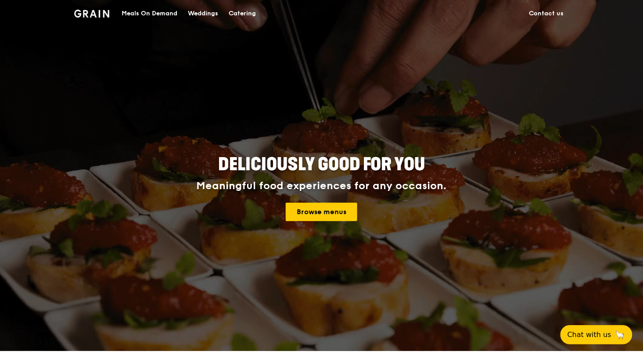
click at [104, 11] on img at bounding box center [92, 14] width 36 height 8
click at [242, 11] on div "Catering" at bounding box center [242, 13] width 27 height 26
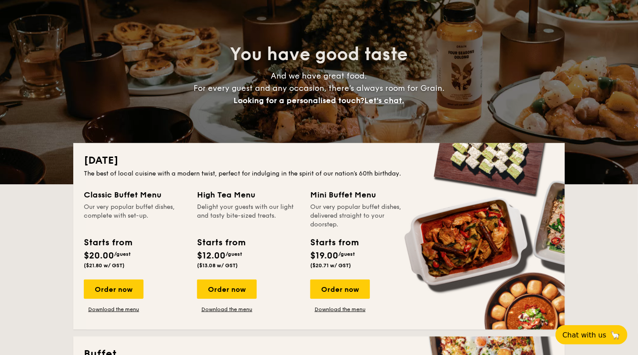
scroll to position [62, 0]
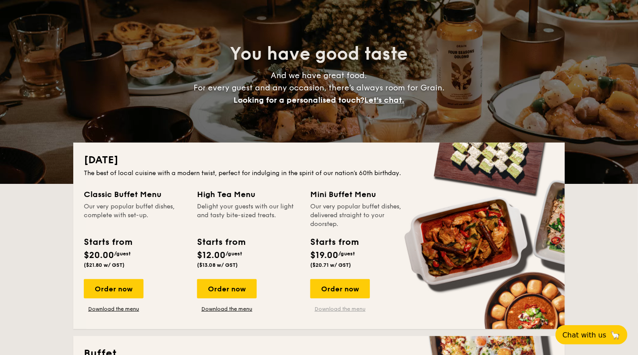
click at [339, 307] on link "Download the menu" at bounding box center [340, 309] width 60 height 7
click at [325, 309] on link "Download the menu" at bounding box center [340, 309] width 60 height 7
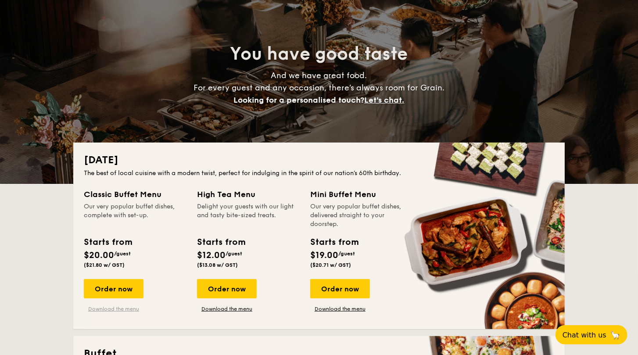
click at [114, 310] on link "Download the menu" at bounding box center [114, 309] width 60 height 7
click at [121, 307] on link "Download the menu" at bounding box center [114, 309] width 60 height 7
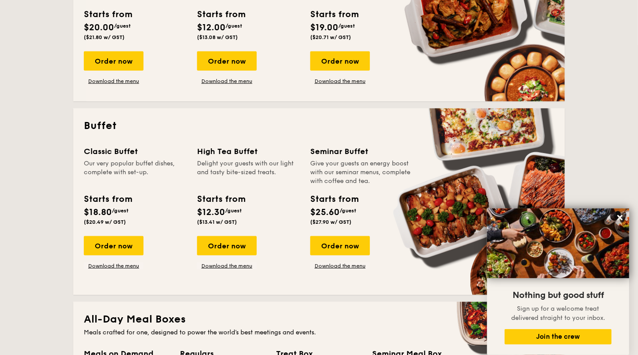
scroll to position [299, 0]
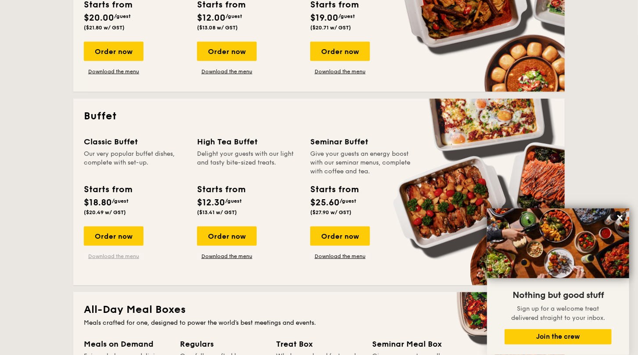
click at [114, 258] on link "Download the menu" at bounding box center [114, 256] width 60 height 7
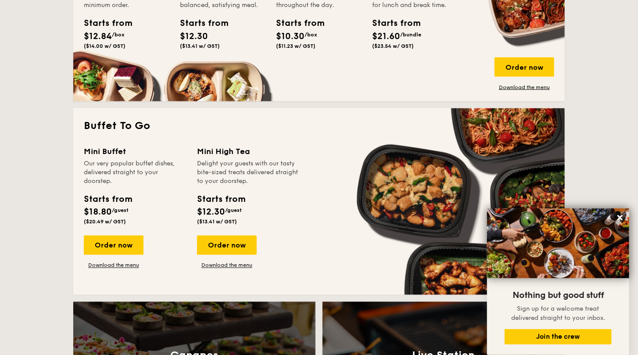
scroll to position [678, 0]
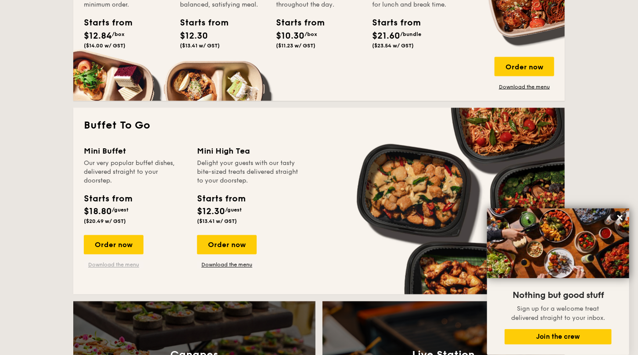
click at [108, 267] on link "Download the menu" at bounding box center [114, 265] width 60 height 7
click at [213, 266] on link "Download the menu" at bounding box center [227, 265] width 60 height 7
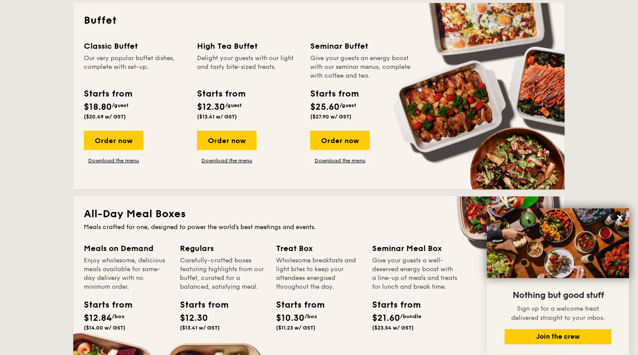
scroll to position [396, 0]
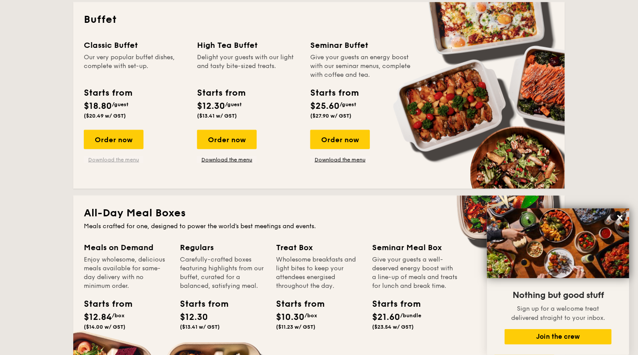
click at [131, 162] on link "Download the menu" at bounding box center [114, 159] width 60 height 7
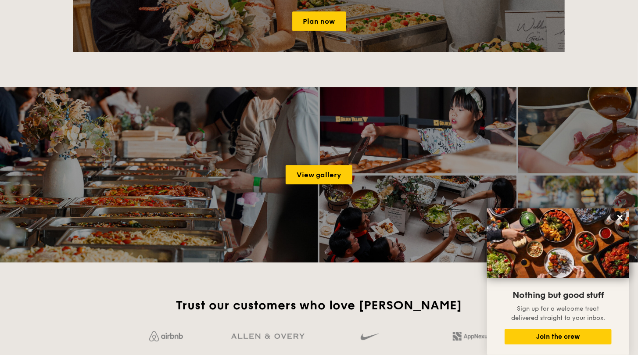
scroll to position [1299, 0]
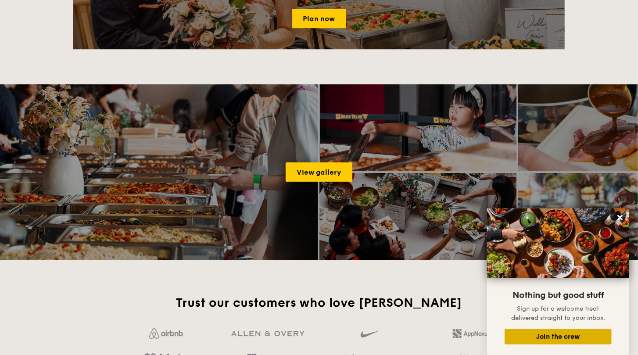
click at [574, 343] on button "Join the crew" at bounding box center [558, 336] width 107 height 15
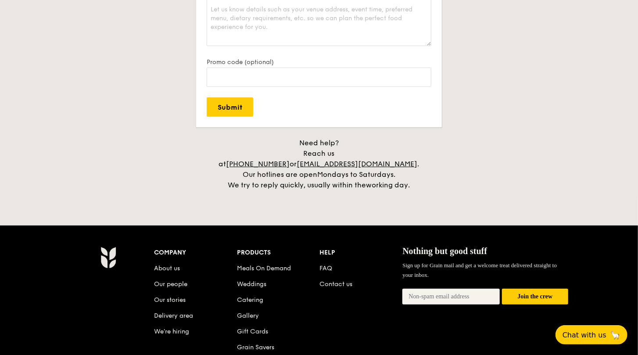
scroll to position [1923, 0]
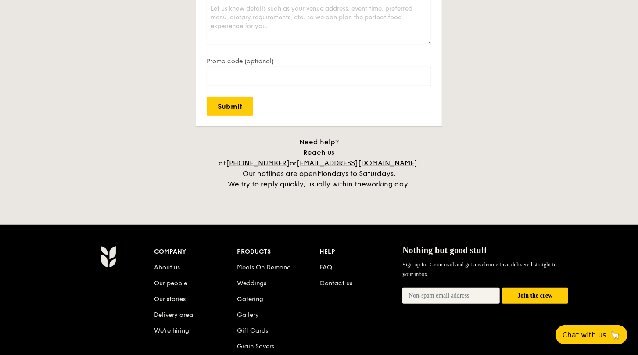
click at [479, 288] on input "email" at bounding box center [451, 296] width 97 height 16
type input "[EMAIL_ADDRESS][DOMAIN_NAME]"
click at [535, 290] on button "Join the crew" at bounding box center [535, 296] width 66 height 16
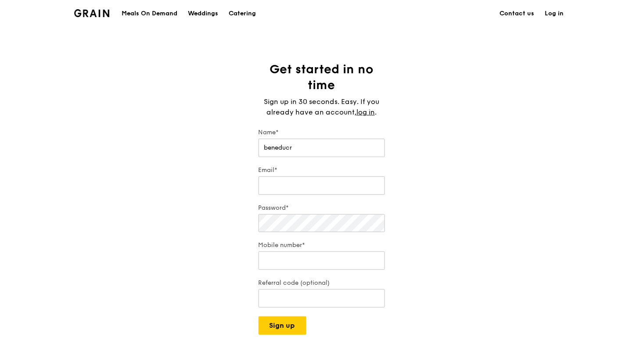
click at [324, 138] on div "Name* beneducr" at bounding box center [322, 143] width 126 height 31
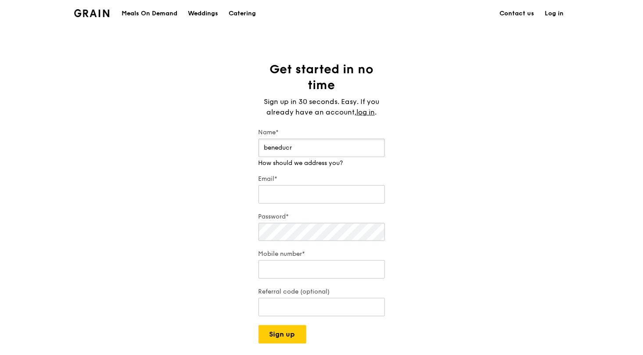
click at [324, 142] on input "beneducr" at bounding box center [322, 148] width 126 height 18
type input "benedict"
type input "[EMAIL_ADDRESS][DOMAIN_NAME]"
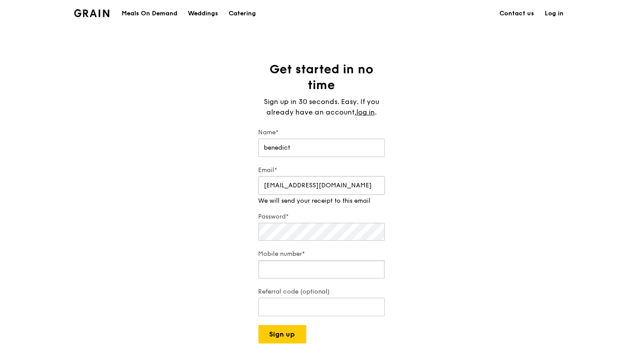
type input "92348447"
